Goal: Find specific page/section: Find specific page/section

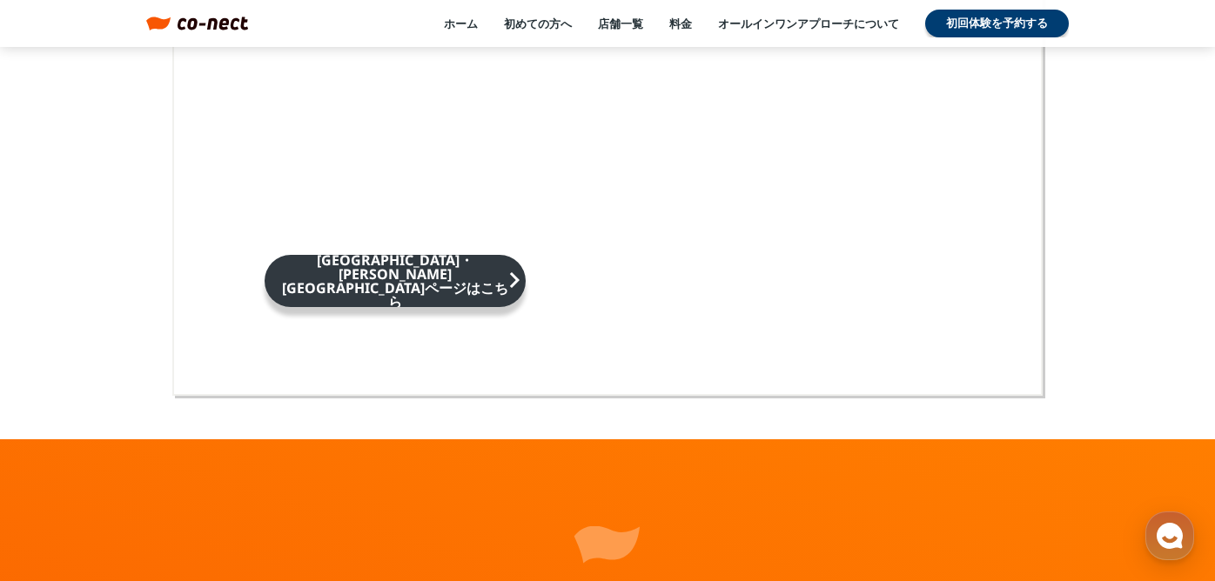
scroll to position [11507, 0]
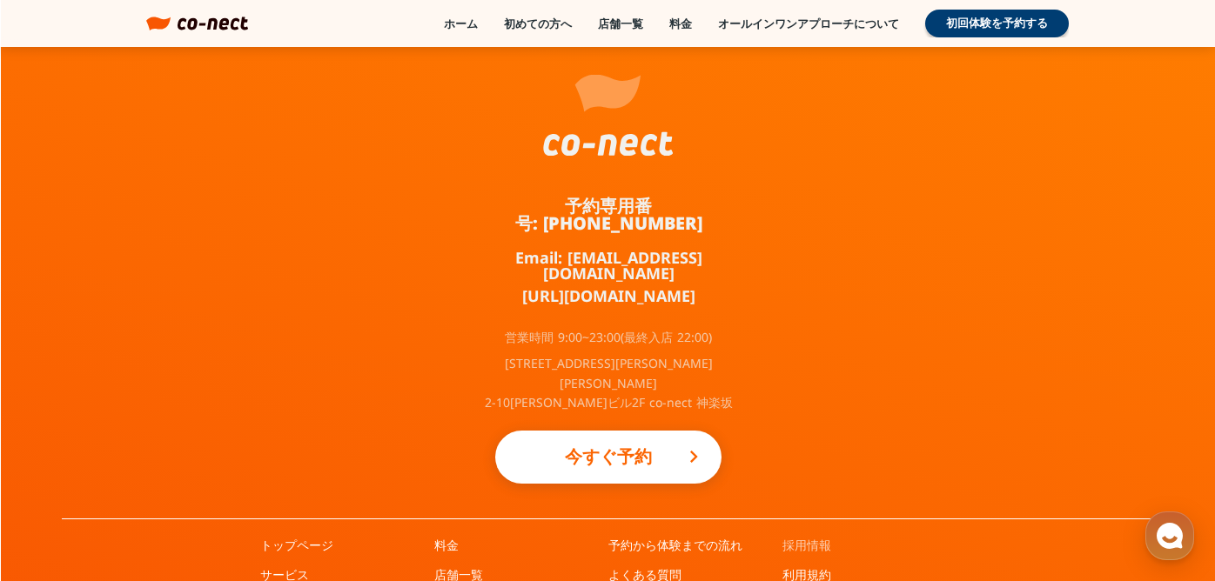
click at [802, 537] on link "採用情報" at bounding box center [807, 545] width 49 height 17
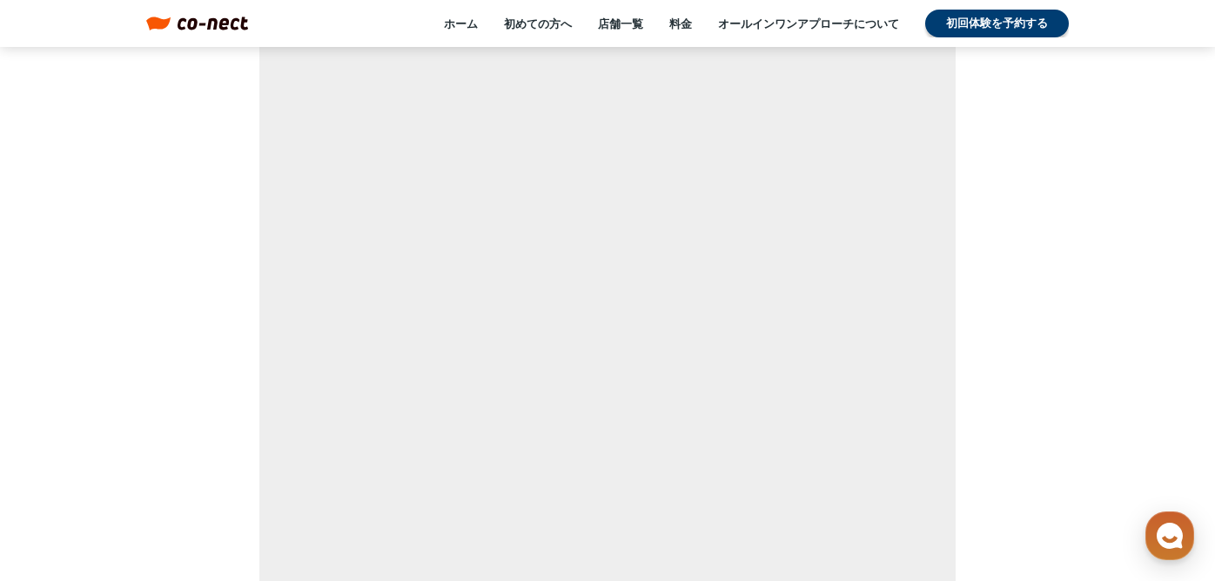
scroll to position [11376, 0]
